Goal: Navigation & Orientation: Go to known website

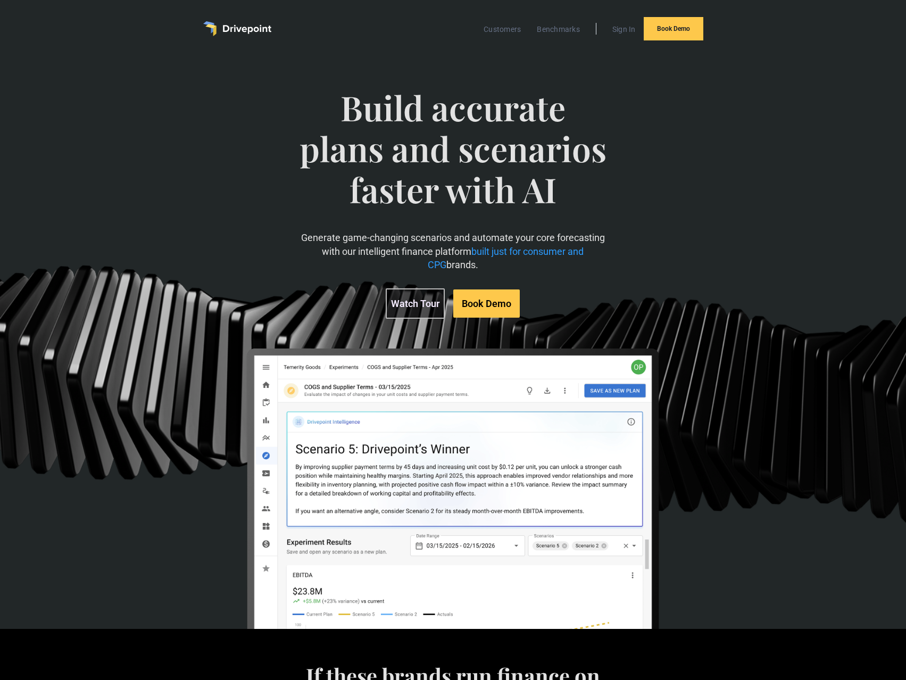
click at [255, 24] on img "home" at bounding box center [237, 28] width 68 height 15
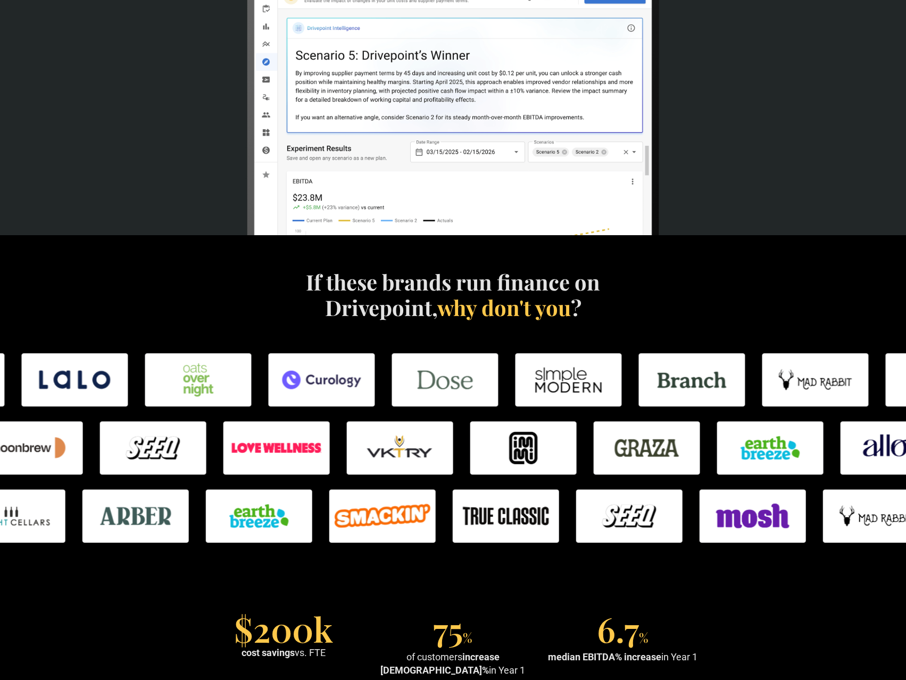
scroll to position [395, 0]
